Goal: Task Accomplishment & Management: Complete application form

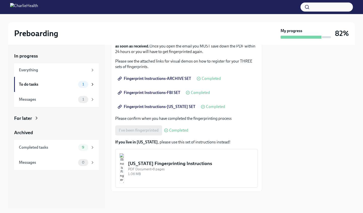
scroll to position [77, 0]
click at [158, 160] on button "[US_STATE] Fingerprinting Instructions PDF Document • 8 pages 1.06 MB" at bounding box center [186, 168] width 142 height 39
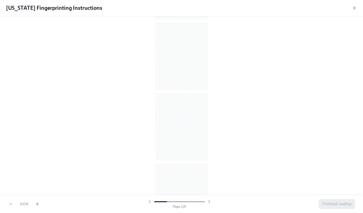
scroll to position [232, 0]
click at [209, 186] on icon "button" at bounding box center [208, 202] width 5 height 5
click at [209, 186] on icon "button" at bounding box center [208, 202] width 1 height 3
click at [210, 186] on icon "button" at bounding box center [208, 202] width 5 height 5
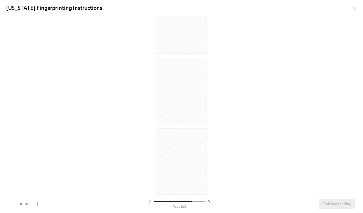
click at [210, 186] on icon "button" at bounding box center [208, 202] width 5 height 5
click at [257, 186] on span "Finished reading" at bounding box center [336, 204] width 29 height 5
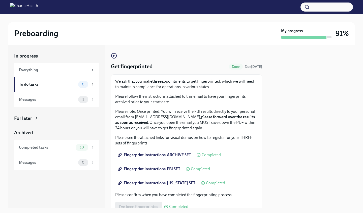
scroll to position [0, 0]
click at [78, 84] on div "0" at bounding box center [83, 84] width 10 height 7
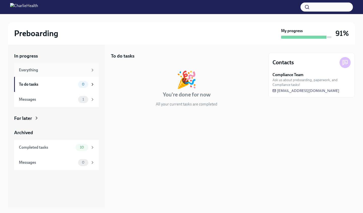
click at [70, 70] on div "Everything" at bounding box center [53, 70] width 69 height 6
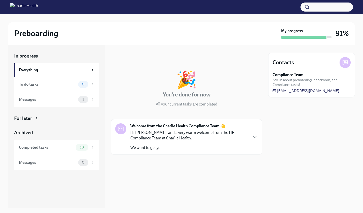
click at [184, 142] on div "Hi [PERSON_NAME], and a very warm welcome from the HR Compliance Team at Charli…" at bounding box center [188, 140] width 117 height 21
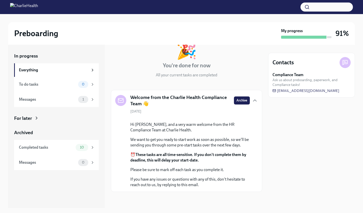
scroll to position [63, 0]
click at [59, 103] on div "Messages 1" at bounding box center [57, 99] width 76 height 7
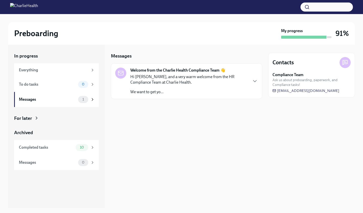
click at [122, 67] on div "Welcome from the Charlie Health Compliance Team 👋 Hi [PERSON_NAME], and a very …" at bounding box center [186, 81] width 151 height 36
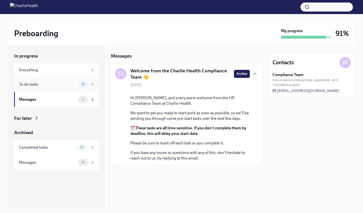
click at [68, 84] on div "To do tasks" at bounding box center [47, 85] width 57 height 6
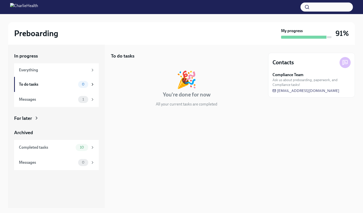
click at [26, 118] on div "For later" at bounding box center [23, 118] width 18 height 7
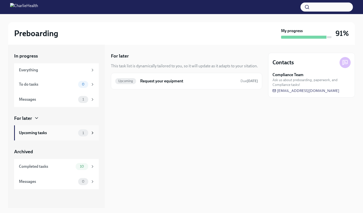
click at [39, 136] on div "Upcoming tasks 1" at bounding box center [56, 133] width 85 height 15
click at [138, 83] on div "Upcoming Request your equipment Due [DATE]" at bounding box center [186, 81] width 142 height 8
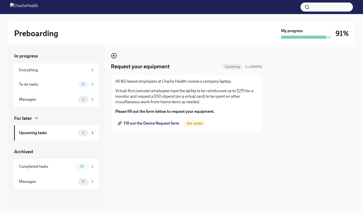
click at [170, 124] on span "Fill out the Device Request form" at bounding box center [149, 123] width 60 height 5
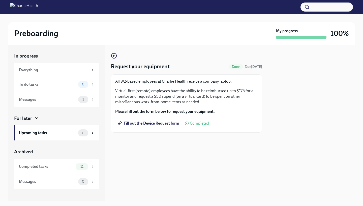
click at [113, 59] on div "Request your equipment Done Due [DATE] All W2-based employees at Charlie Health…" at bounding box center [186, 93] width 151 height 80
click at [114, 56] on icon "button" at bounding box center [114, 56] width 6 height 6
